Goal: Task Accomplishment & Management: Manage account settings

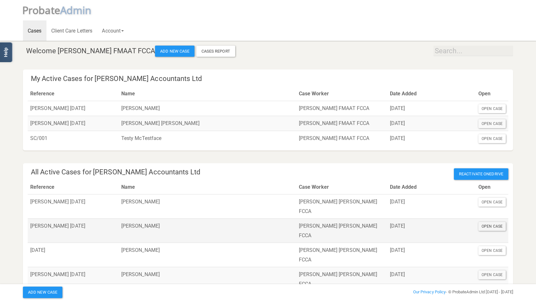
click at [498, 222] on div "Open Case" at bounding box center [491, 226] width 27 height 9
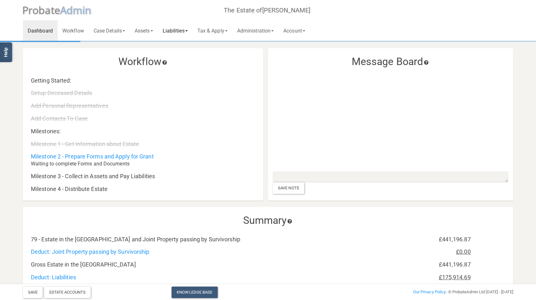
click at [178, 32] on link "Liabilities" at bounding box center [175, 30] width 35 height 20
click at [225, 29] on link "Tax & Apply" at bounding box center [213, 30] width 40 height 20
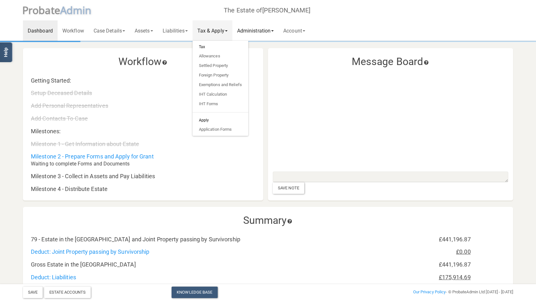
click at [274, 32] on link "Administration" at bounding box center [255, 30] width 46 height 20
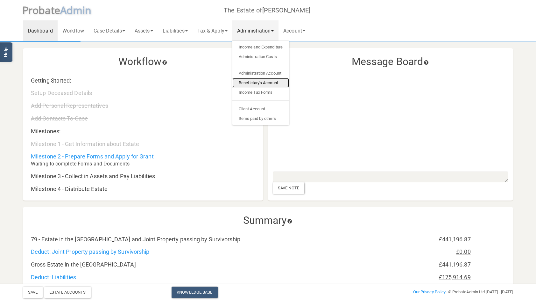
click at [267, 82] on link "Beneficiary's Account" at bounding box center [260, 83] width 57 height 10
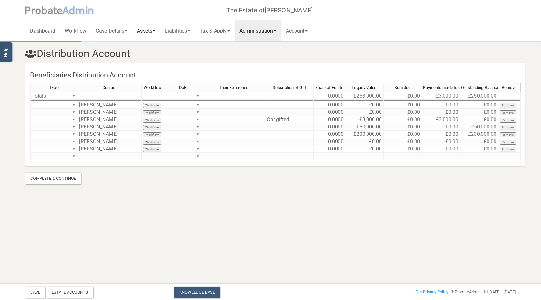
click at [143, 29] on link "Assets" at bounding box center [146, 30] width 28 height 20
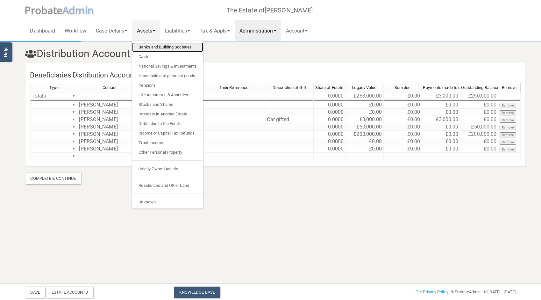
click at [150, 47] on link "Banks and Building Societies" at bounding box center [167, 47] width 71 height 10
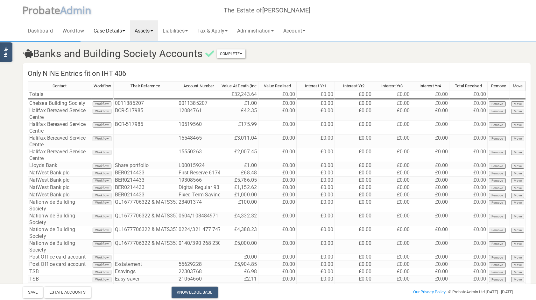
click at [116, 30] on link "Case Details" at bounding box center [109, 30] width 41 height 20
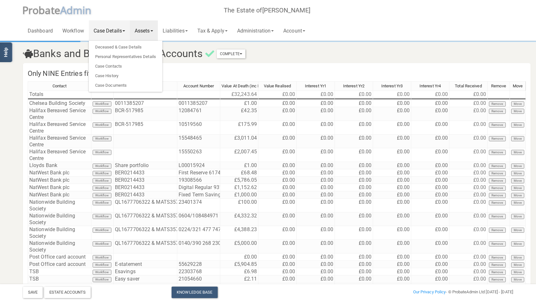
click at [142, 29] on link "Assets" at bounding box center [144, 30] width 28 height 20
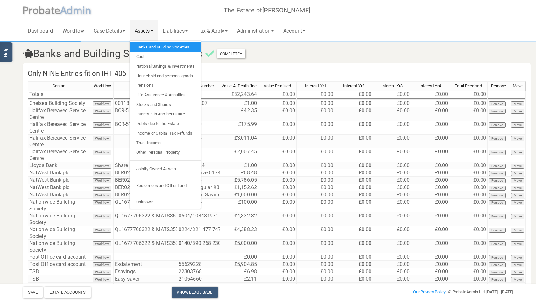
click at [158, 47] on link "Banks and Building Societies" at bounding box center [165, 47] width 71 height 10
click at [161, 46] on link "Banks and Building Societies" at bounding box center [165, 47] width 71 height 10
click at [326, 51] on h3 "Banks and Building Society Accounts Complete Mark As Incomplete Mark As Complete" at bounding box center [226, 53] width 416 height 11
click at [373, 32] on div "Dashboard Workflow Case Details Deceased & Case Details Personal Representative…" at bounding box center [268, 20] width 490 height 41
click at [177, 47] on link "Banks and Building Societies" at bounding box center [165, 47] width 71 height 10
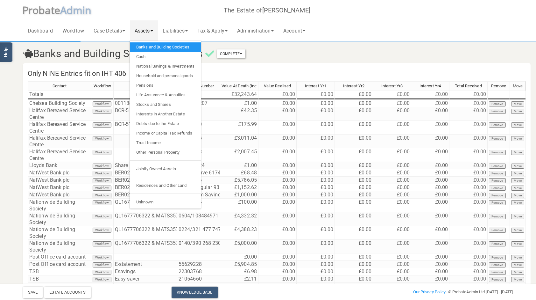
drag, startPoint x: 360, startPoint y: 9, endPoint x: 364, endPoint y: 6, distance: 5.0
click at [361, 8] on div "Dashboard Workflow Case Details Deceased & Case Details Personal Representative…" at bounding box center [268, 20] width 490 height 41
click at [150, 46] on link "Banks and Building Societies" at bounding box center [165, 47] width 71 height 10
click at [141, 26] on link "Assets" at bounding box center [144, 30] width 28 height 20
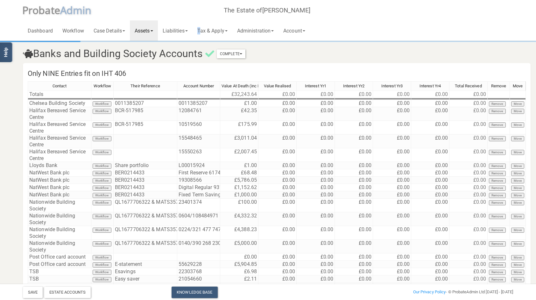
drag, startPoint x: 141, startPoint y: 26, endPoint x: 203, endPoint y: 2, distance: 66.8
click at [203, 2] on div "Dashboard Workflow Case Details Deceased & Case Details Personal Representative…" at bounding box center [268, 20] width 490 height 41
click at [272, 103] on td "£0.00" at bounding box center [277, 103] width 38 height 7
click at [278, 104] on td "£0.00" at bounding box center [277, 103] width 38 height 7
click at [283, 104] on td "£0.00" at bounding box center [277, 103] width 38 height 7
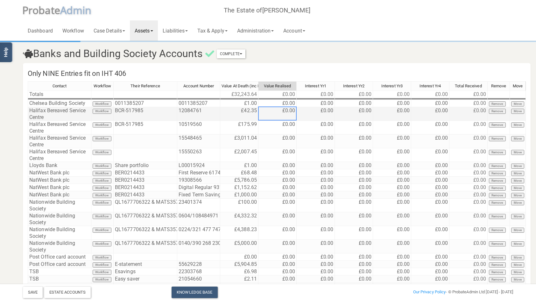
click at [279, 110] on td "£0.00" at bounding box center [277, 114] width 38 height 14
click at [281, 113] on td "£0.00" at bounding box center [277, 114] width 38 height 14
click at [269, 114] on td "£0.00" at bounding box center [277, 114] width 38 height 14
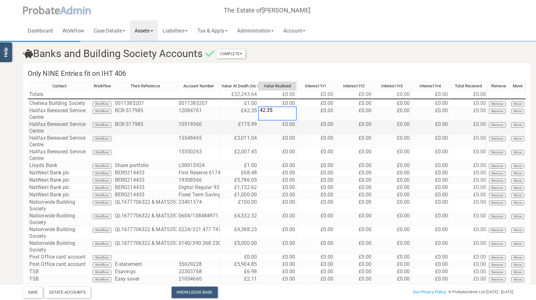
click at [281, 125] on td "£0.00" at bounding box center [277, 128] width 38 height 14
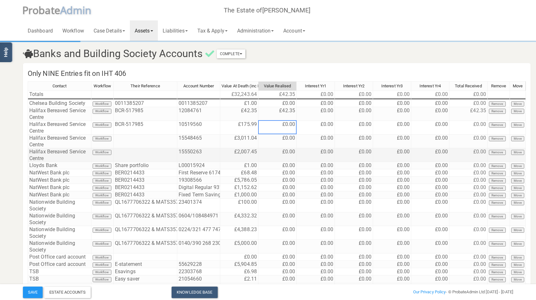
click at [279, 150] on td "£0.00" at bounding box center [277, 155] width 38 height 14
type textarea "2"
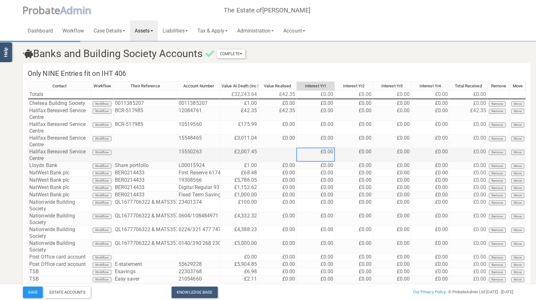
click at [317, 149] on td "£0.00" at bounding box center [316, 155] width 38 height 14
click at [292, 153] on td at bounding box center [277, 155] width 38 height 14
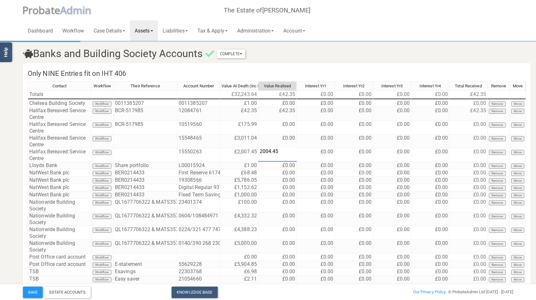
drag, startPoint x: 269, startPoint y: 152, endPoint x: 271, endPoint y: 150, distance: 3.4
click at [269, 151] on textarea "2004.45" at bounding box center [277, 154] width 39 height 14
click at [291, 137] on td "£0.00" at bounding box center [277, 141] width 38 height 14
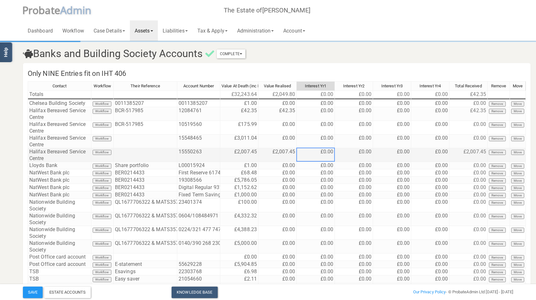
click at [315, 151] on td "£0.00" at bounding box center [316, 155] width 38 height 14
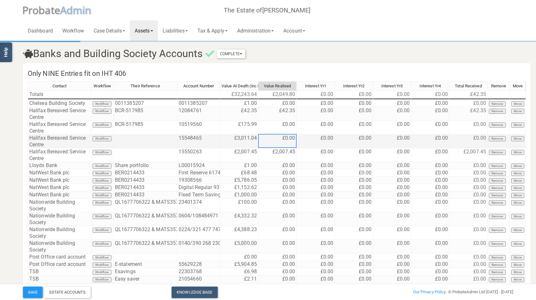
click at [278, 138] on td "£0.00" at bounding box center [277, 141] width 38 height 14
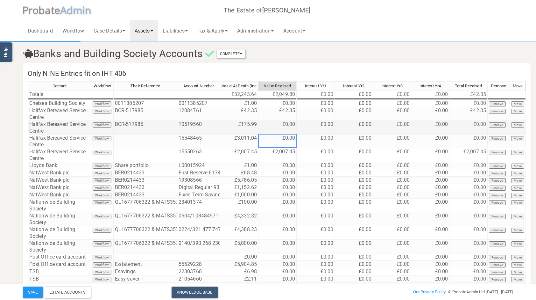
click at [284, 125] on td "£0.00" at bounding box center [277, 128] width 38 height 14
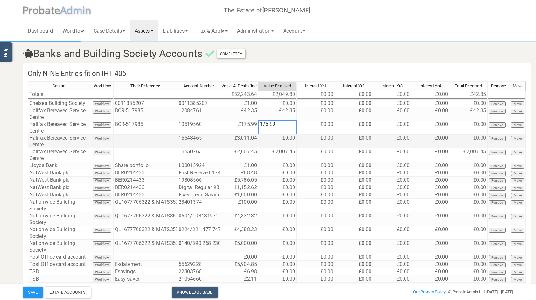
click at [282, 139] on td "£0.00" at bounding box center [277, 141] width 38 height 14
click at [285, 139] on td "£0.00" at bounding box center [277, 141] width 38 height 14
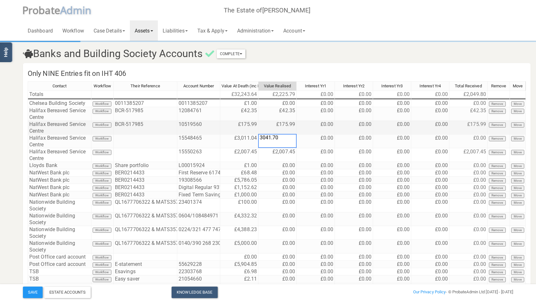
click at [336, 128] on td "£0.00" at bounding box center [354, 128] width 38 height 14
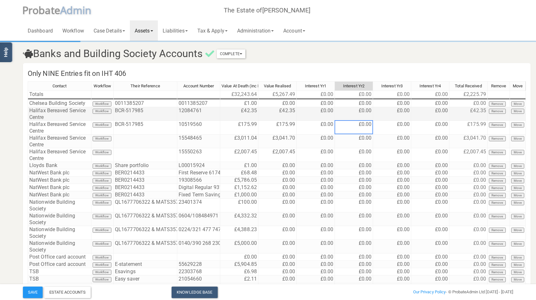
click at [313, 113] on td "£0.00" at bounding box center [316, 114] width 38 height 14
click at [319, 114] on td "£0.00" at bounding box center [316, 114] width 38 height 14
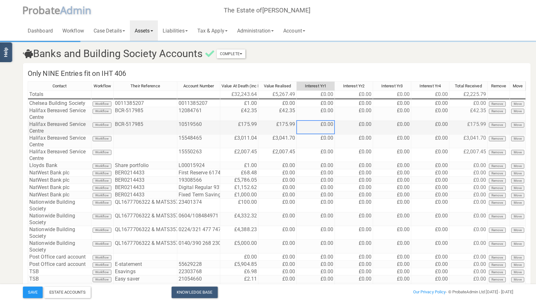
click at [325, 131] on td "£0.00" at bounding box center [316, 128] width 38 height 14
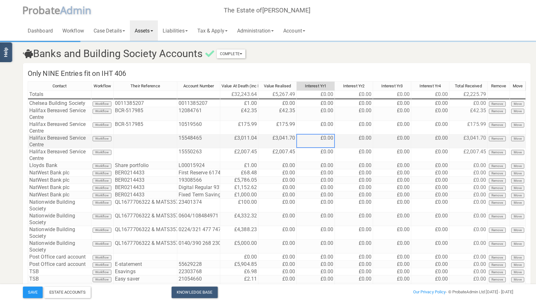
click at [317, 140] on td "£0.00" at bounding box center [316, 141] width 38 height 14
click at [349, 141] on td "£0.00" at bounding box center [354, 141] width 38 height 14
click at [364, 139] on td "£0.00" at bounding box center [354, 141] width 38 height 14
click at [364, 139] on textarea "0" at bounding box center [354, 141] width 39 height 14
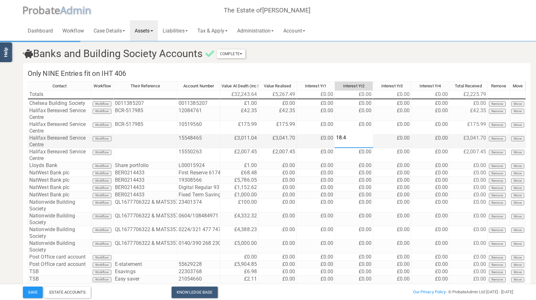
type textarea "18.44"
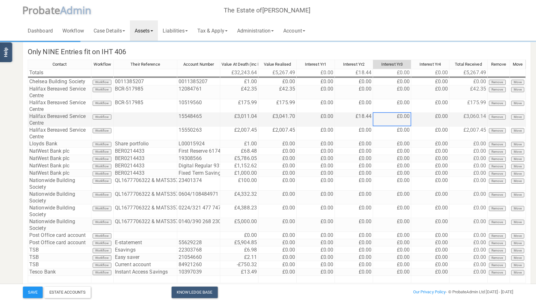
scroll to position [53, 0]
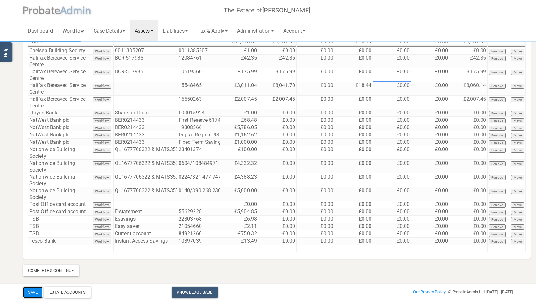
drag, startPoint x: 364, startPoint y: 139, endPoint x: 31, endPoint y: 291, distance: 366.0
click at [31, 291] on button "Save" at bounding box center [33, 291] width 20 height 11
